Goal: Task Accomplishment & Management: Use online tool/utility

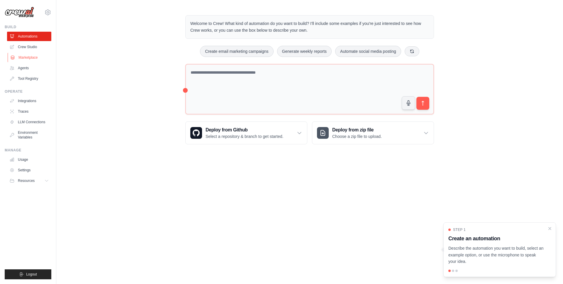
click at [24, 56] on link "Marketplace" at bounding box center [30, 57] width 44 height 9
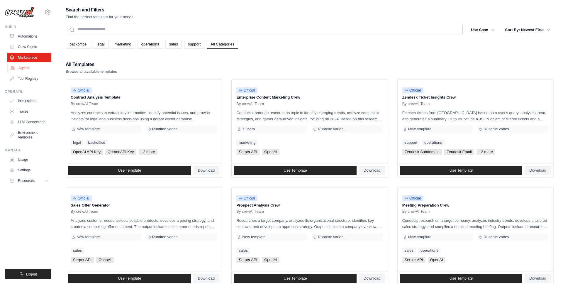
click at [29, 70] on link "Agents" at bounding box center [30, 67] width 44 height 9
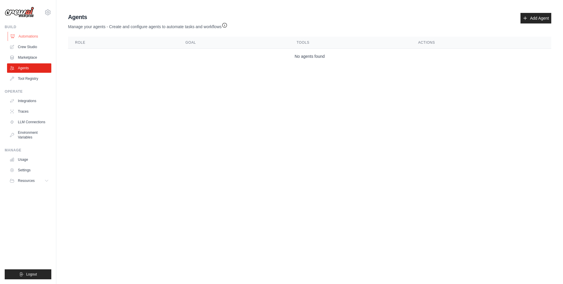
click at [31, 38] on link "Automations" at bounding box center [30, 36] width 44 height 9
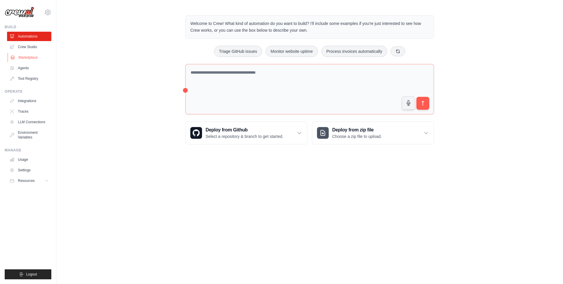
click at [30, 57] on link "Marketplace" at bounding box center [30, 57] width 44 height 9
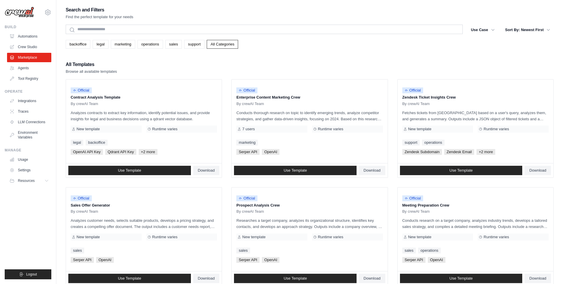
click at [154, 49] on div "Search and Filters Find the perfect template for your needs Search Use Case bac…" at bounding box center [310, 268] width 488 height 525
click at [154, 46] on link "operations" at bounding box center [151, 44] width 26 height 9
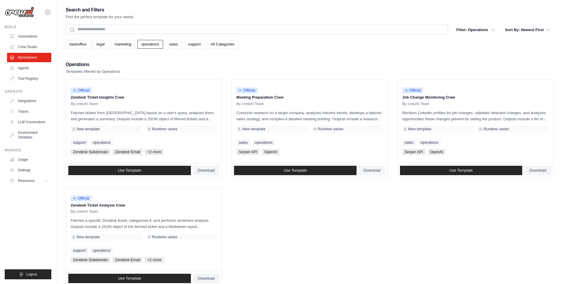
scroll to position [12, 0]
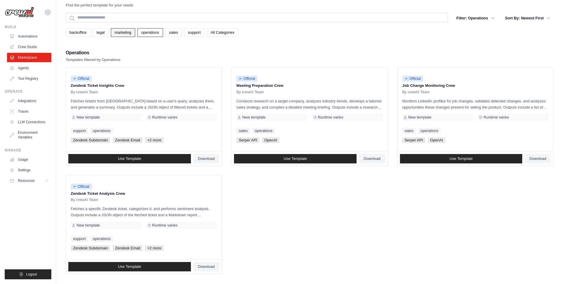
click at [118, 35] on link "marketing" at bounding box center [123, 32] width 24 height 9
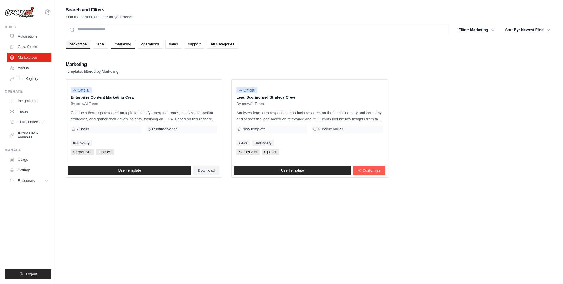
click at [76, 40] on link "backoffice" at bounding box center [78, 44] width 25 height 9
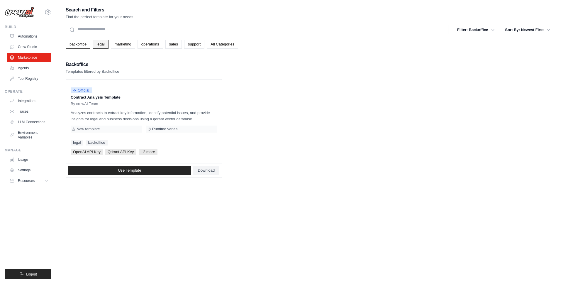
click at [103, 43] on link "legal" at bounding box center [101, 44] width 16 height 9
click at [125, 44] on link "marketing" at bounding box center [123, 44] width 24 height 9
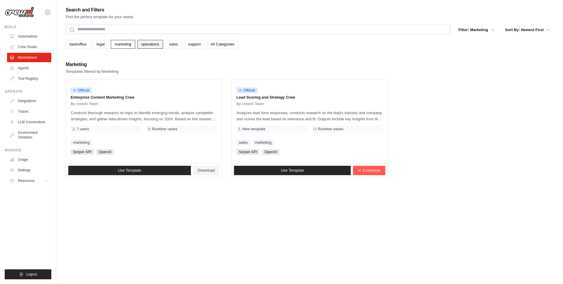
click at [155, 43] on link "operations" at bounding box center [151, 44] width 26 height 9
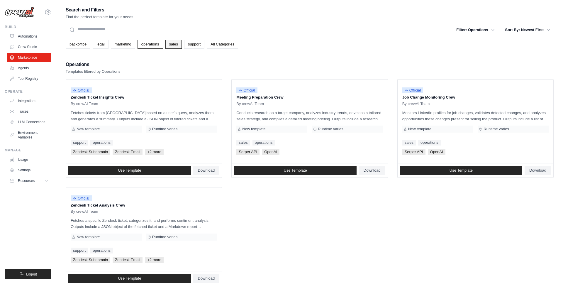
click at [173, 47] on link "sales" at bounding box center [173, 44] width 16 height 9
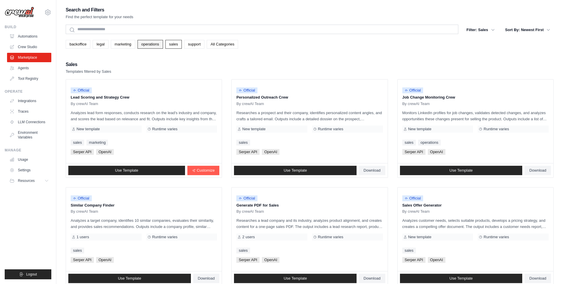
click at [156, 44] on link "operations" at bounding box center [151, 44] width 26 height 9
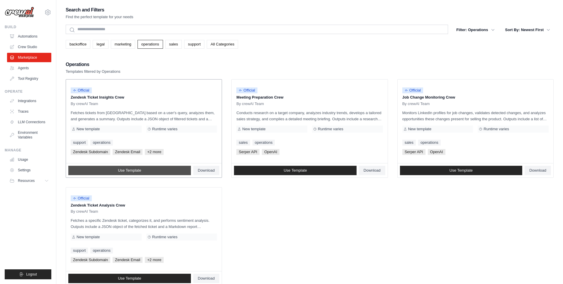
scroll to position [12, 0]
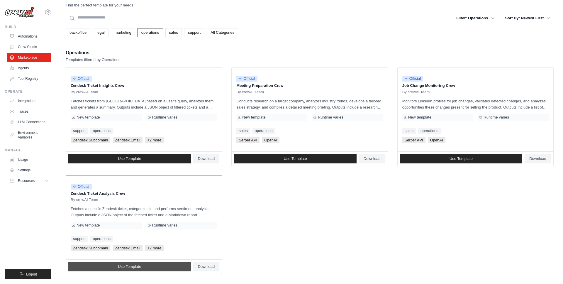
click at [157, 267] on link "Use Template" at bounding box center [129, 266] width 123 height 9
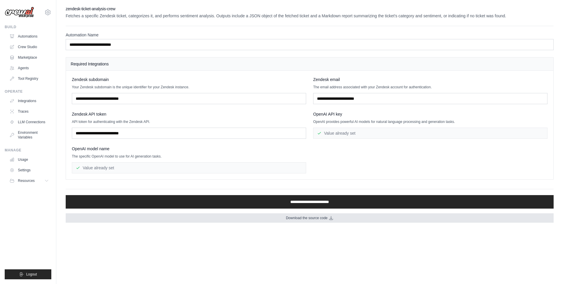
click at [204, 216] on link "Download the source code" at bounding box center [310, 217] width 488 height 9
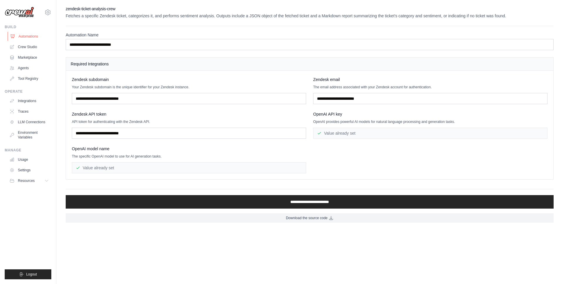
click at [24, 38] on link "Automations" at bounding box center [30, 36] width 44 height 9
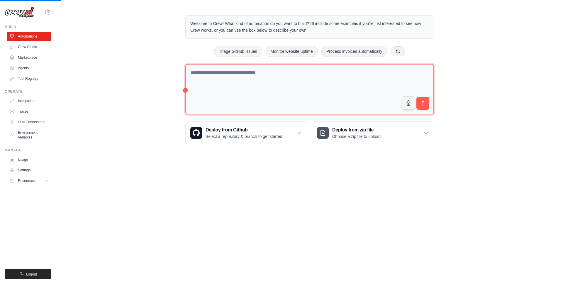
click at [251, 99] on textarea at bounding box center [309, 89] width 249 height 51
click at [252, 83] on textarea at bounding box center [309, 89] width 249 height 51
type textarea "**********"
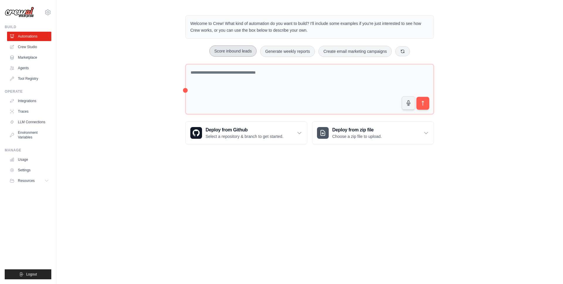
click at [250, 51] on button "Score inbound leads" at bounding box center [233, 50] width 48 height 11
click at [421, 106] on icon "submit" at bounding box center [423, 103] width 6 height 6
click at [424, 107] on button "submit" at bounding box center [422, 102] width 13 height 13
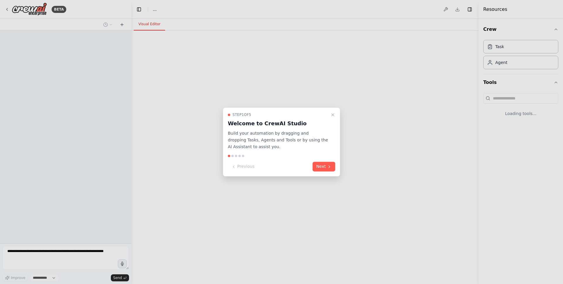
select select "****"
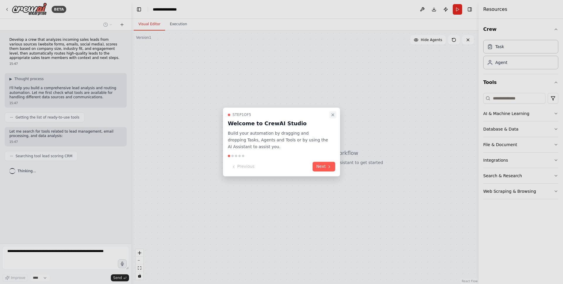
click at [333, 114] on icon "Close walkthrough" at bounding box center [332, 114] width 5 height 5
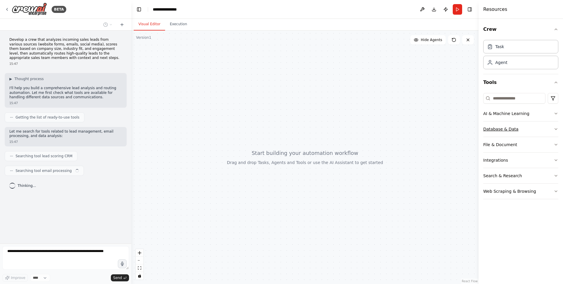
click at [519, 128] on button "Database & Data" at bounding box center [520, 128] width 75 height 15
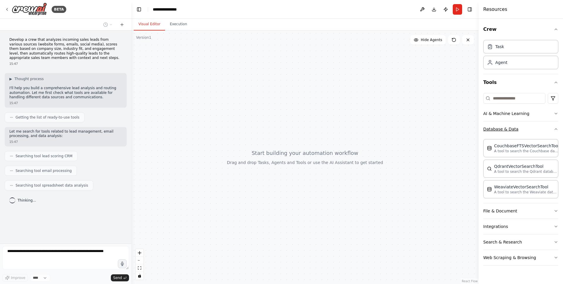
click at [519, 127] on button "Database & Data" at bounding box center [520, 128] width 75 height 15
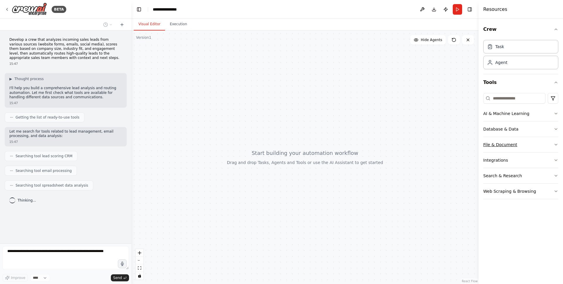
click at [516, 142] on button "File & Document" at bounding box center [520, 144] width 75 height 15
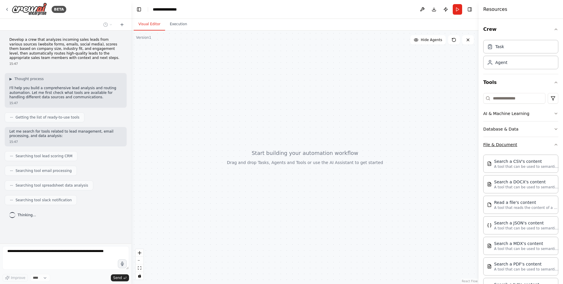
click at [516, 142] on button "File & Document" at bounding box center [520, 144] width 75 height 15
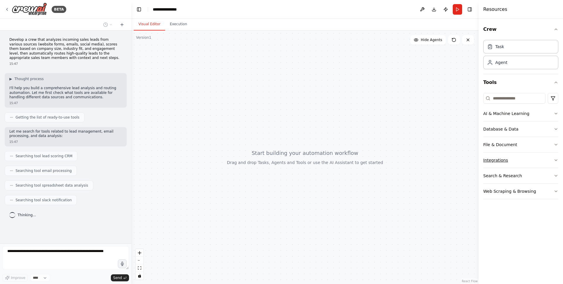
click at [513, 167] on button "Integrations" at bounding box center [520, 159] width 75 height 15
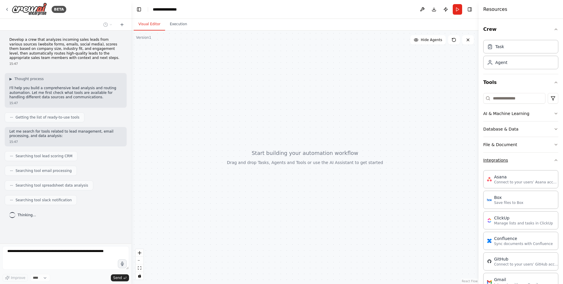
click at [513, 162] on button "Integrations" at bounding box center [520, 159] width 75 height 15
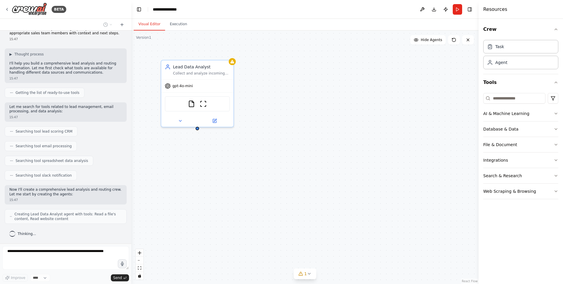
scroll to position [44, 0]
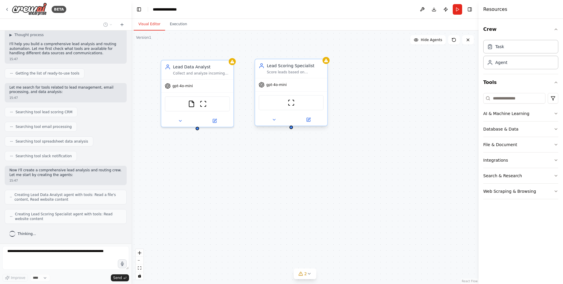
click at [283, 70] on div "Score leads based on {scoring_criteria} including company size (employee count,…" at bounding box center [295, 72] width 57 height 5
click at [233, 63] on div at bounding box center [232, 60] width 7 height 7
click at [232, 67] on div "Lead Data Analyst Collect and analyze incoming sales leads from multiple source…" at bounding box center [197, 68] width 72 height 19
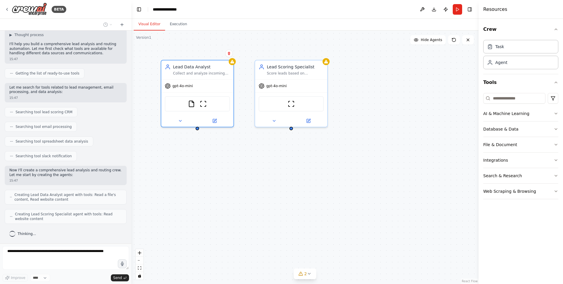
scroll to position [63, 0]
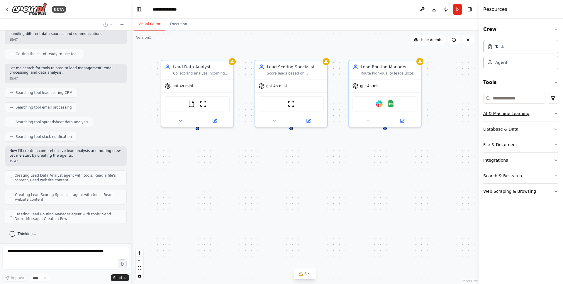
click at [518, 114] on button "AI & Machine Learning" at bounding box center [520, 113] width 75 height 15
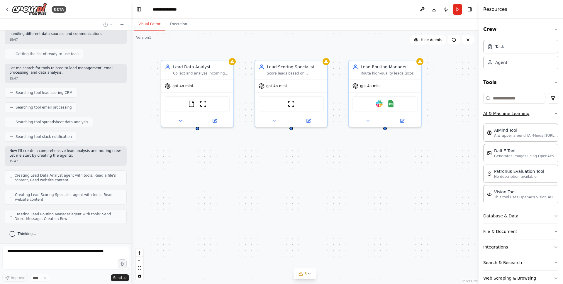
click at [518, 114] on button "AI & Machine Learning" at bounding box center [520, 113] width 75 height 15
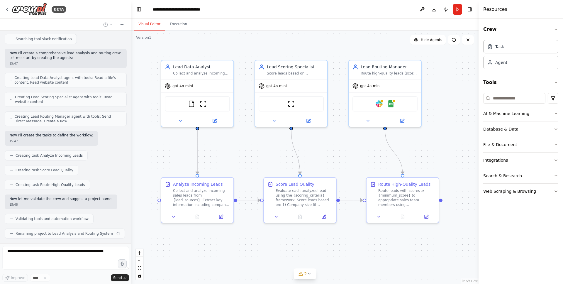
scroll to position [176, 0]
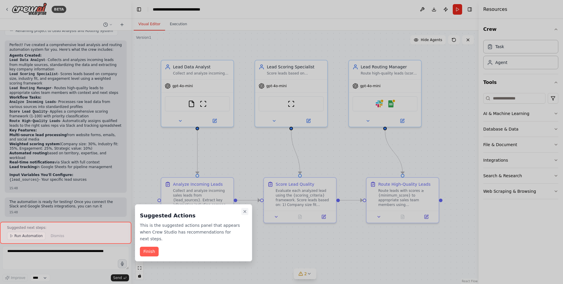
click at [245, 213] on icon "Close walkthrough" at bounding box center [245, 211] width 5 height 5
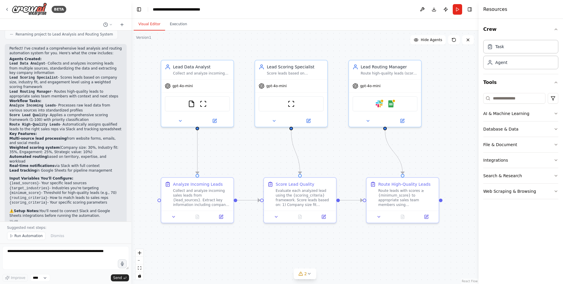
scroll to position [313, 0]
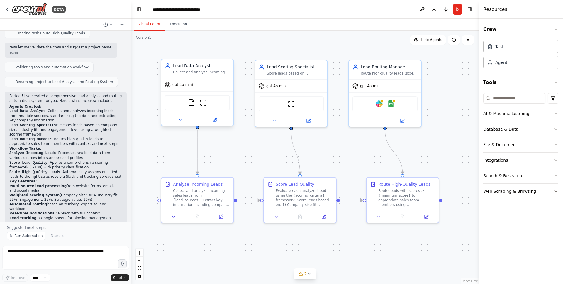
click at [196, 107] on div "FileReadTool ScrapeWebsiteTool" at bounding box center [197, 102] width 65 height 15
click at [191, 105] on img at bounding box center [191, 102] width 7 height 7
click at [28, 231] on div "Suggested next steps: Run Automation Dismiss" at bounding box center [65, 232] width 131 height 22
click at [26, 236] on span "Run Automation" at bounding box center [28, 235] width 28 height 5
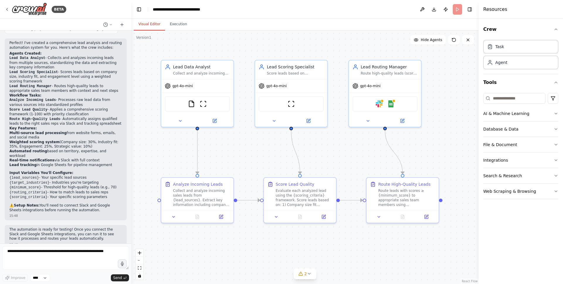
scroll to position [371, 0]
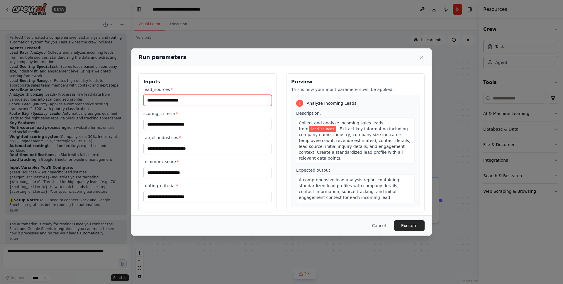
click at [176, 100] on input "lead_sources *" at bounding box center [207, 100] width 128 height 11
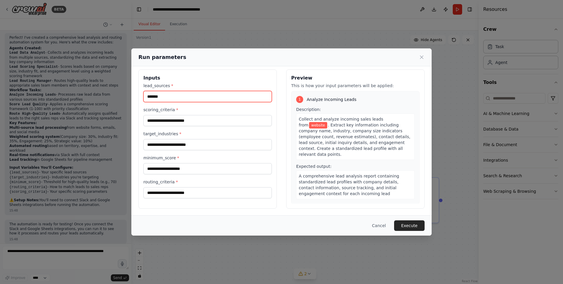
type input "*******"
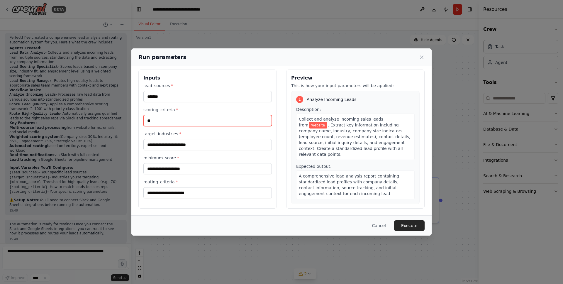
type input "*"
type input "********"
click at [423, 58] on icon at bounding box center [421, 57] width 3 height 3
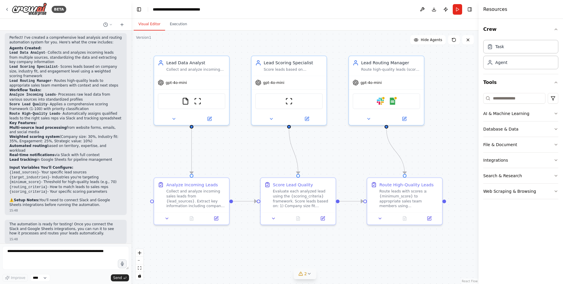
click at [307, 271] on icon at bounding box center [309, 273] width 5 height 5
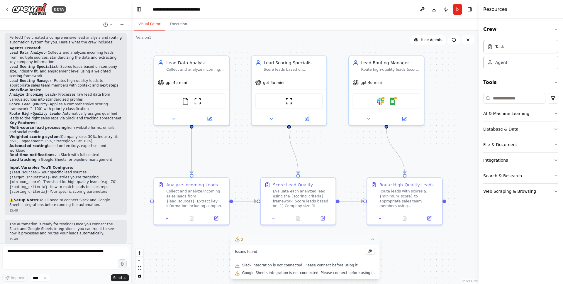
click at [306, 263] on span "Slack integration is not connected. Please connect before using it." at bounding box center [300, 265] width 117 height 5
click at [362, 271] on span "Google Sheets integration is not connected. Please connect before using it." at bounding box center [308, 272] width 133 height 5
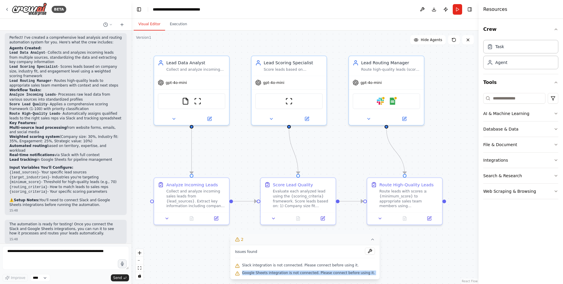
click at [362, 271] on span "Google Sheets integration is not connected. Please connect before using it." at bounding box center [308, 272] width 133 height 5
click at [415, 274] on div ".deletable-edge-delete-btn { width: 20px; height: 20px; border: 0px solid #ffff…" at bounding box center [304, 156] width 347 height 253
click at [370, 241] on icon at bounding box center [372, 239] width 5 height 5
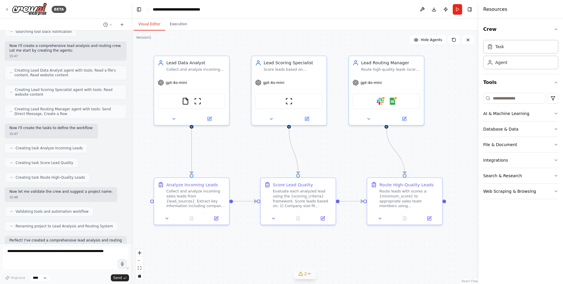
scroll to position [0, 0]
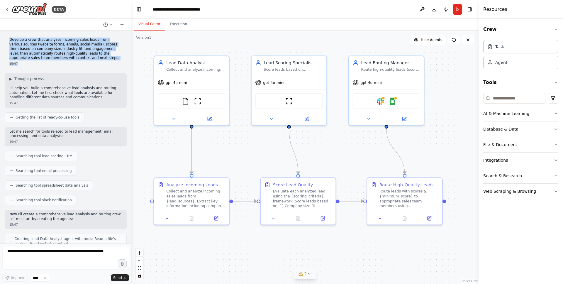
drag, startPoint x: 8, startPoint y: 40, endPoint x: 94, endPoint y: 66, distance: 90.4
click at [94, 66] on div "Develop a crew that analyzes incoming sales leads from various sources (website…" at bounding box center [66, 51] width 122 height 33
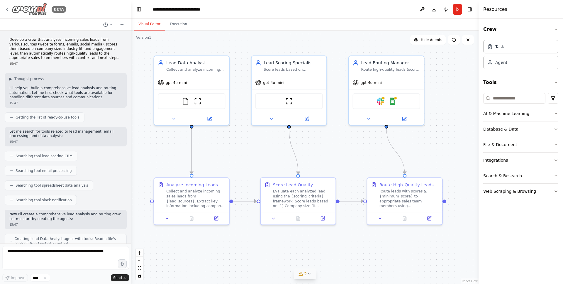
click at [9, 9] on div "BETA" at bounding box center [36, 9] width 62 height 13
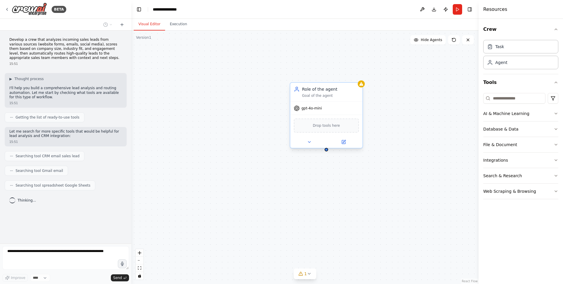
click at [326, 130] on div "Drop tools here" at bounding box center [326, 125] width 65 height 14
click at [322, 88] on div "Role of the agent" at bounding box center [330, 89] width 57 height 6
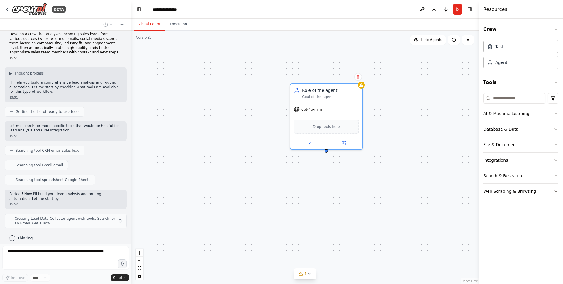
scroll to position [10, 0]
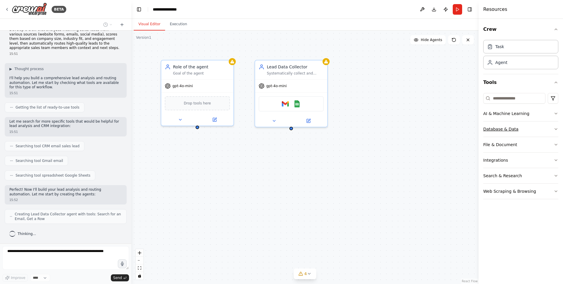
click at [516, 130] on button "Database & Data" at bounding box center [520, 128] width 75 height 15
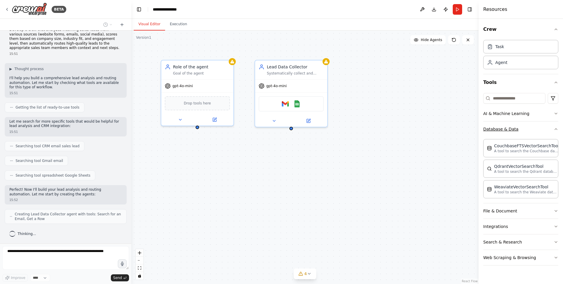
click at [518, 129] on button "Database & Data" at bounding box center [520, 128] width 75 height 15
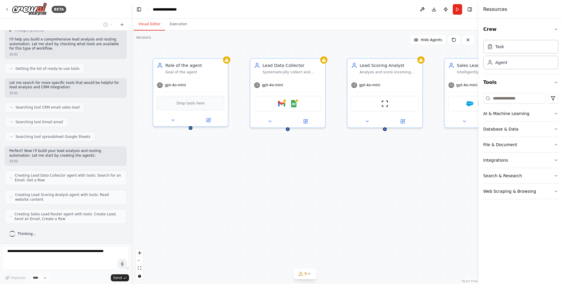
scroll to position [83, 0]
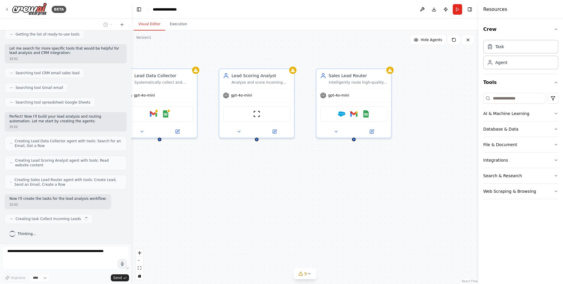
drag, startPoint x: 427, startPoint y: 172, endPoint x: 320, endPoint y: 180, distance: 107.6
click at [319, 180] on div "Role of the agent Goal of the agent gpt-4o-mini Drop tools here Lead Data Colle…" at bounding box center [304, 156] width 347 height 253
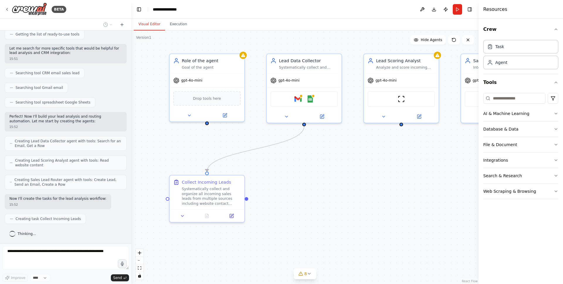
drag, startPoint x: 310, startPoint y: 181, endPoint x: 433, endPoint y: 168, distance: 123.5
click at [433, 168] on div ".deletable-edge-delete-btn { width: 20px; height: 20px; border: 0px solid #ffff…" at bounding box center [304, 156] width 347 height 253
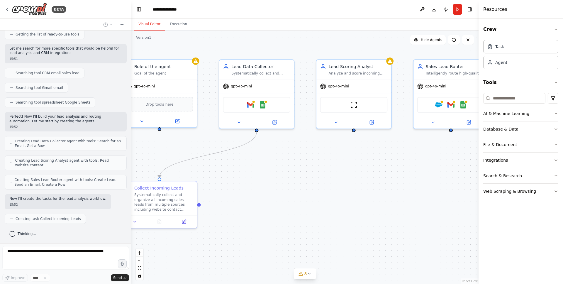
drag, startPoint x: 330, startPoint y: 207, endPoint x: 283, endPoint y: 213, distance: 47.9
click at [283, 213] on div ".deletable-edge-delete-btn { width: 20px; height: 20px; border: 0px solid #ffff…" at bounding box center [304, 156] width 347 height 253
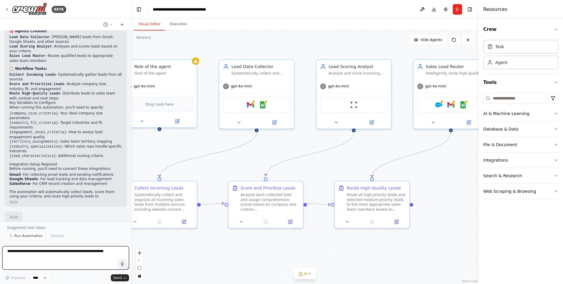
scroll to position [382, 0]
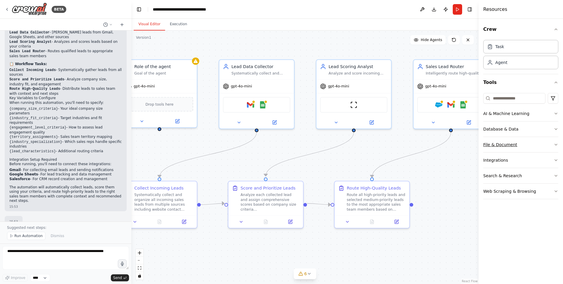
click at [521, 151] on button "File & Document" at bounding box center [520, 144] width 75 height 15
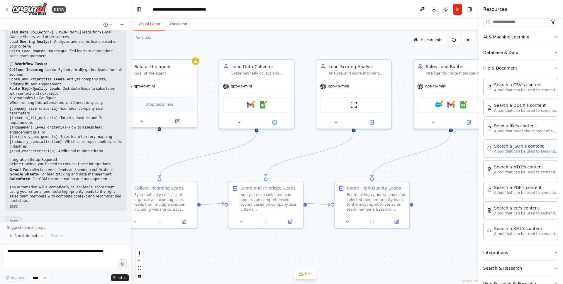
scroll to position [79, 0]
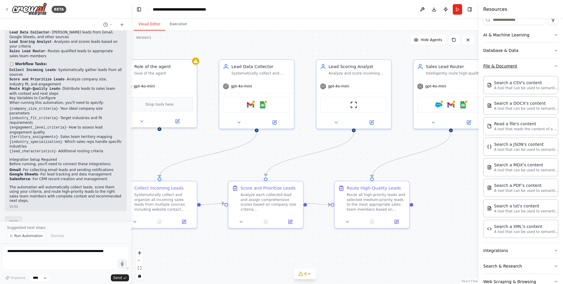
click at [530, 70] on button "File & Document" at bounding box center [520, 65] width 75 height 15
